Goal: Find specific page/section: Find specific page/section

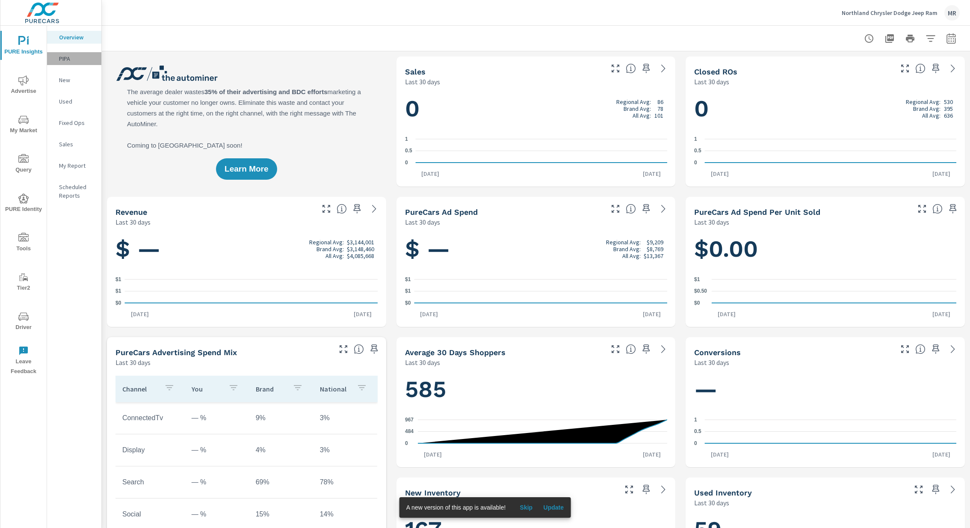
click at [65, 62] on p "PIPA" at bounding box center [77, 58] width 36 height 9
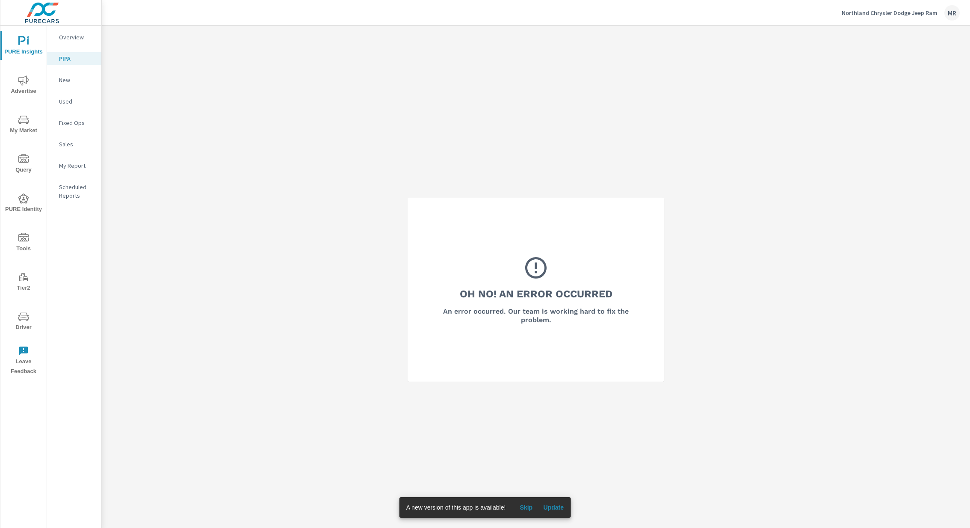
click at [23, 126] on span "My Market" at bounding box center [23, 125] width 41 height 21
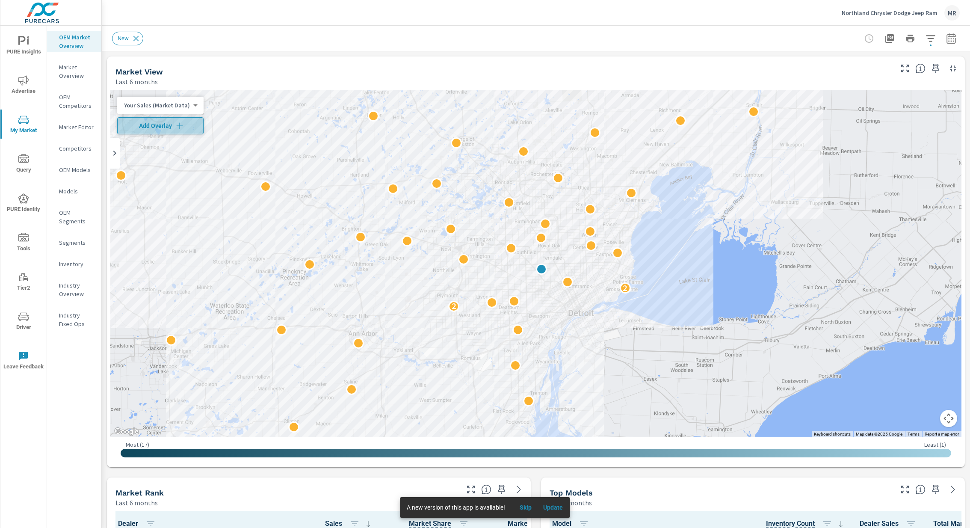
click at [177, 129] on icon "button" at bounding box center [179, 125] width 9 height 9
